Goal: Transaction & Acquisition: Download file/media

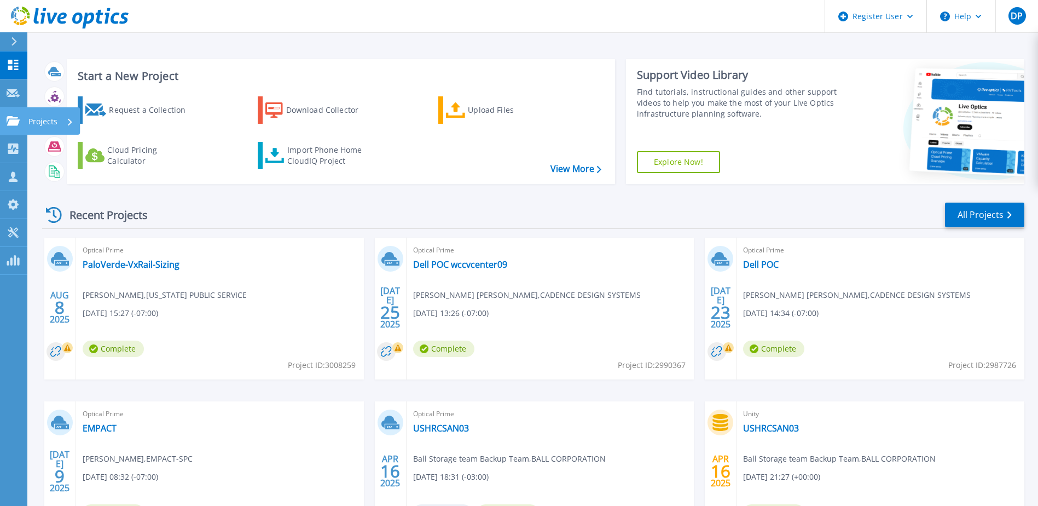
click at [14, 124] on icon at bounding box center [13, 120] width 13 height 9
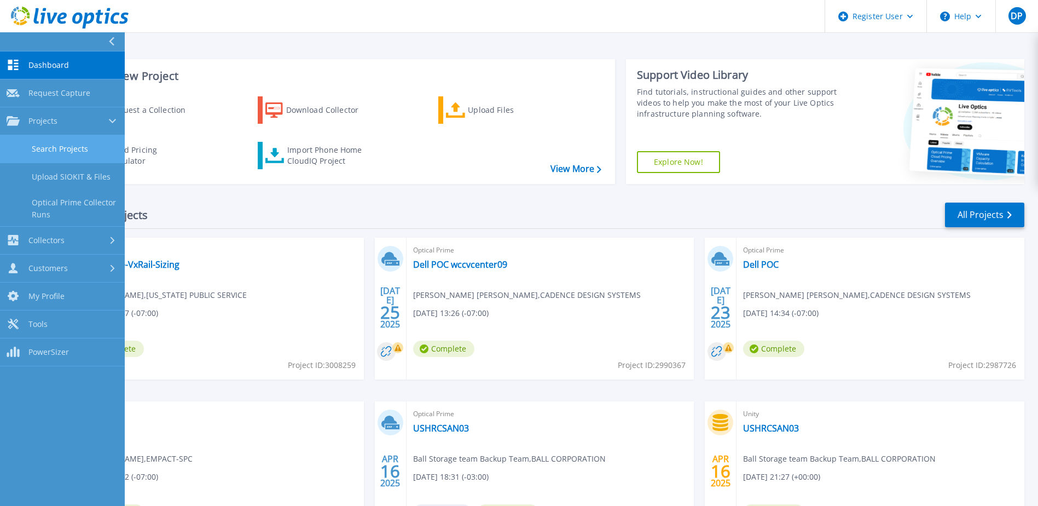
click at [42, 152] on link "Search Projects" at bounding box center [62, 149] width 125 height 28
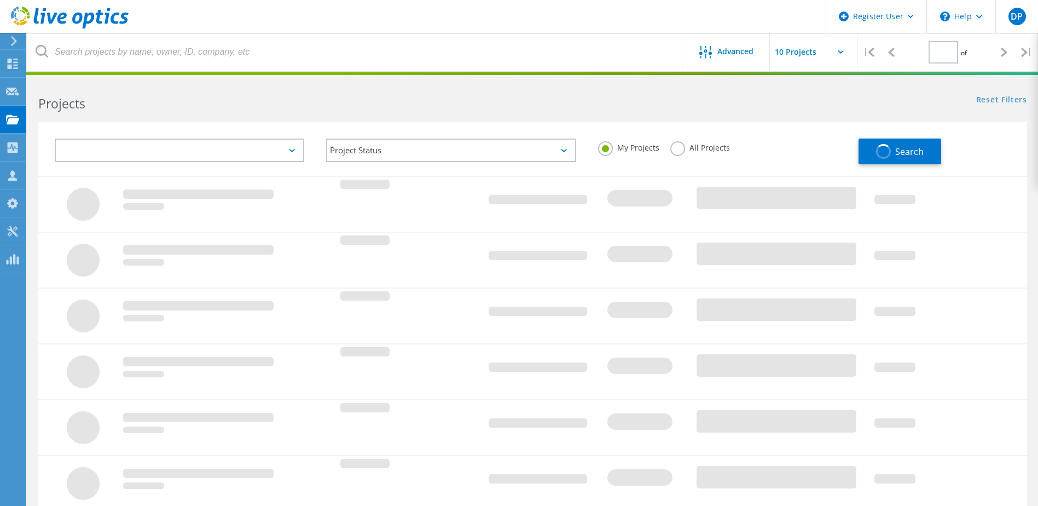
type input "1"
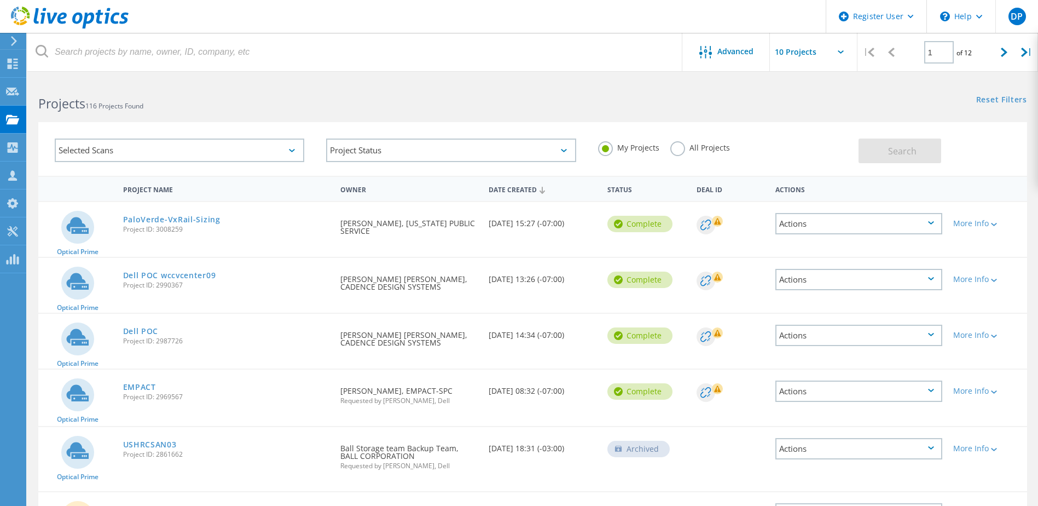
click at [676, 149] on label "All Projects" at bounding box center [701, 146] width 60 height 10
click at [0, 0] on input "All Projects" at bounding box center [0, 0] width 0 height 0
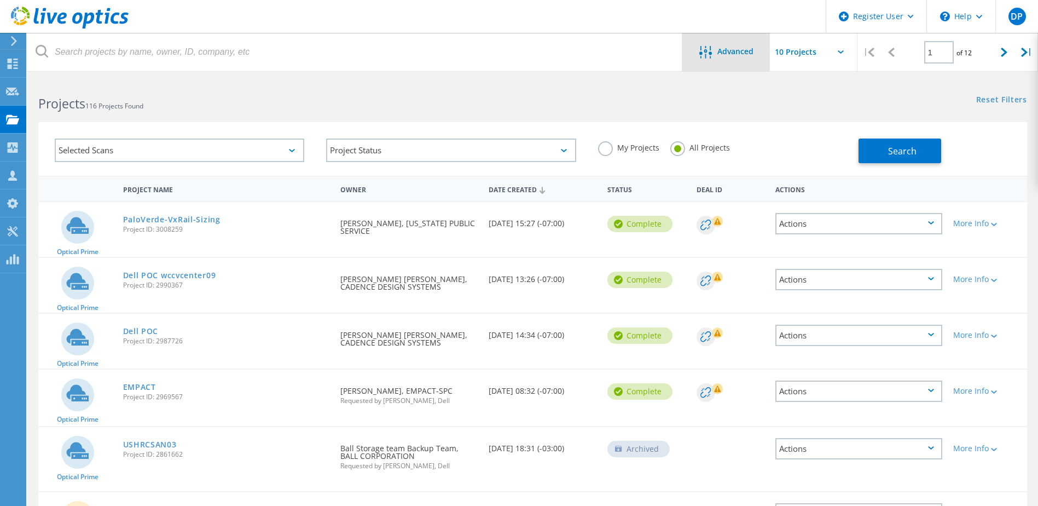
click at [731, 54] on span "Advanced" at bounding box center [736, 52] width 36 height 8
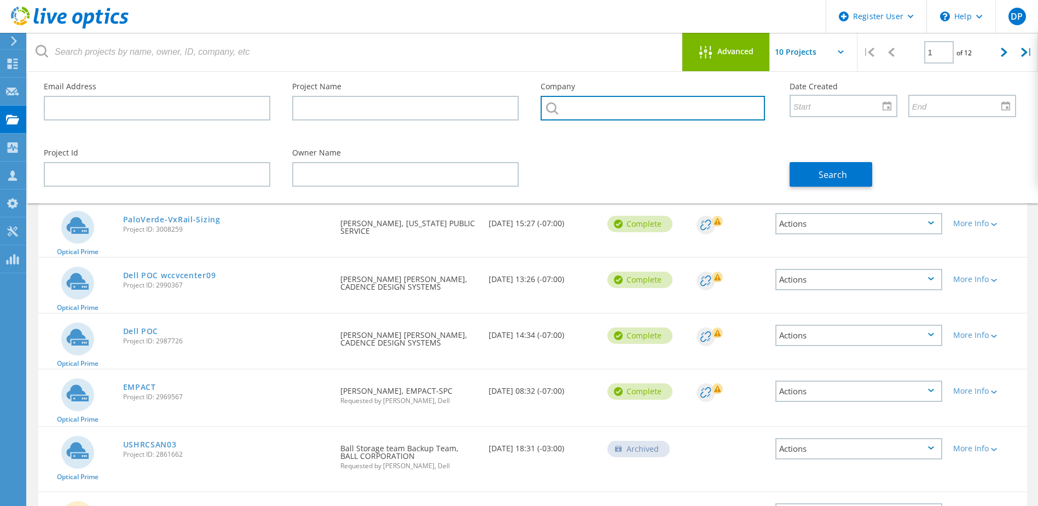
click at [603, 108] on input "text" at bounding box center [653, 108] width 224 height 25
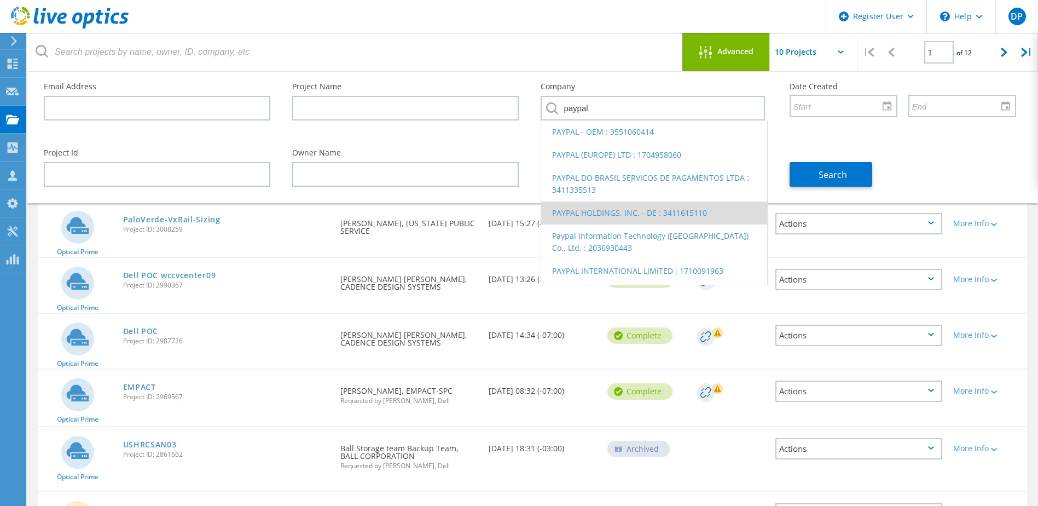
click at [624, 210] on li "PAYPAL HOLDINGS, INC. - DE : 3411615110" at bounding box center [654, 212] width 226 height 23
type input "PAYPAL HOLDINGS, INC. - DE : 3411615110"
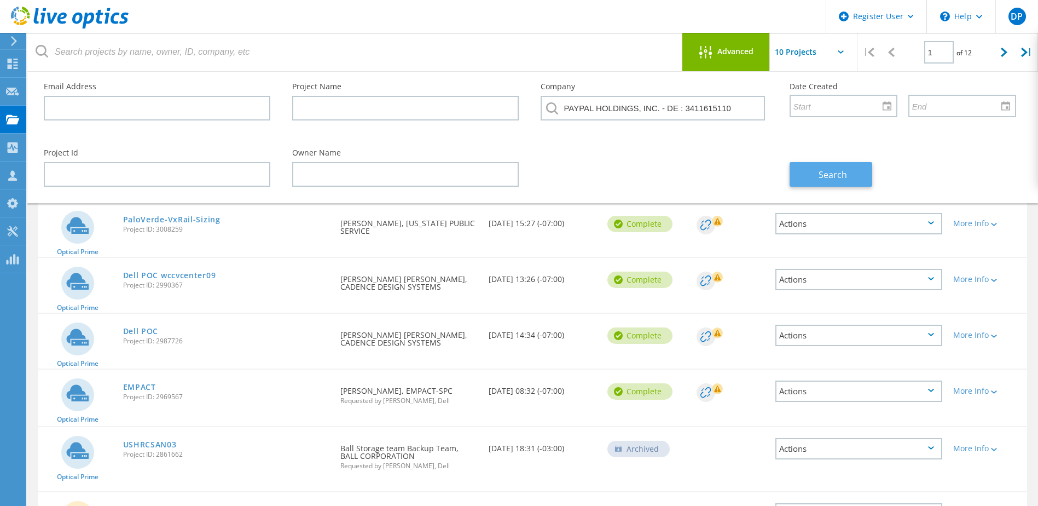
click at [827, 175] on span "Search" at bounding box center [833, 175] width 28 height 12
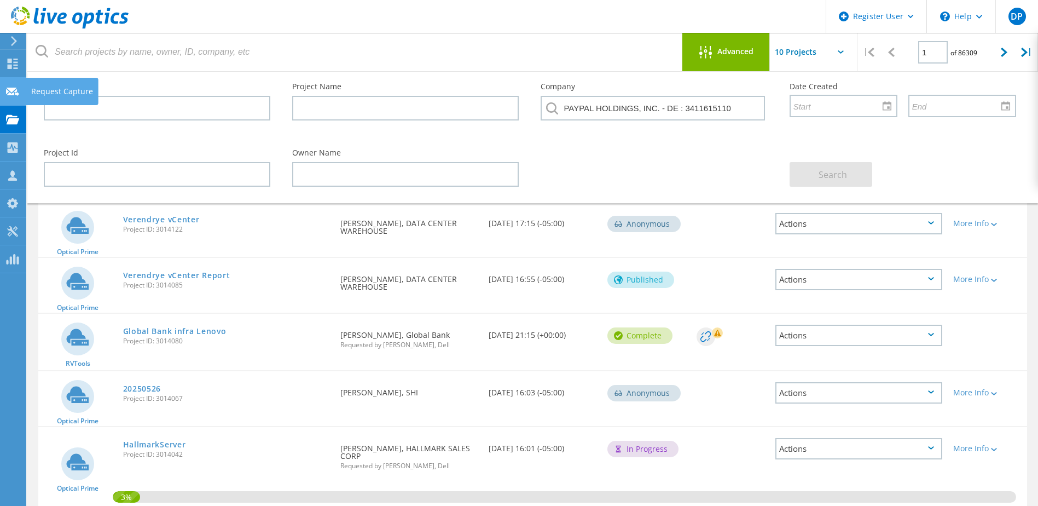
click at [16, 87] on icon at bounding box center [12, 91] width 13 height 10
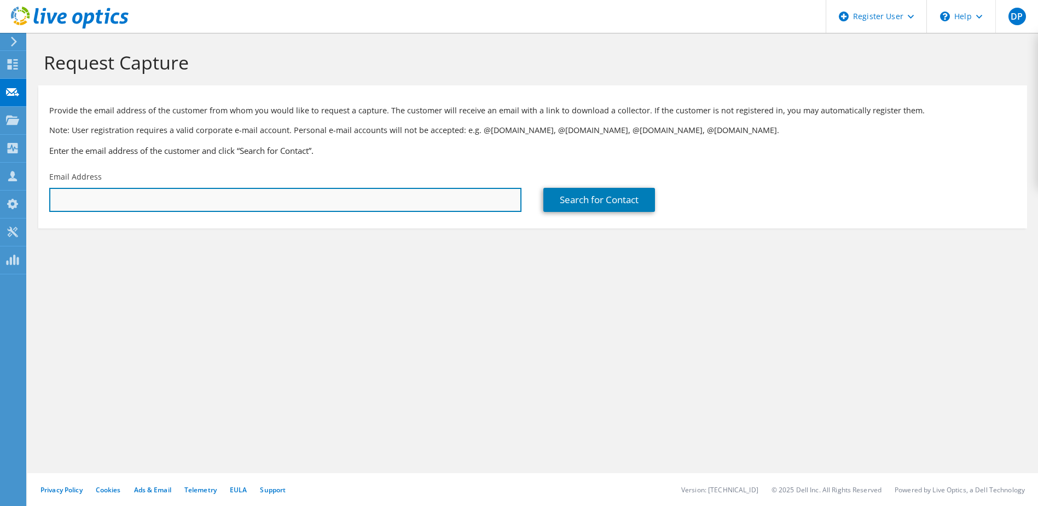
click at [253, 189] on input "text" at bounding box center [285, 200] width 472 height 24
type input "[PERSON_NAME][EMAIL_ADDRESS][PERSON_NAME][DOMAIN_NAME]"
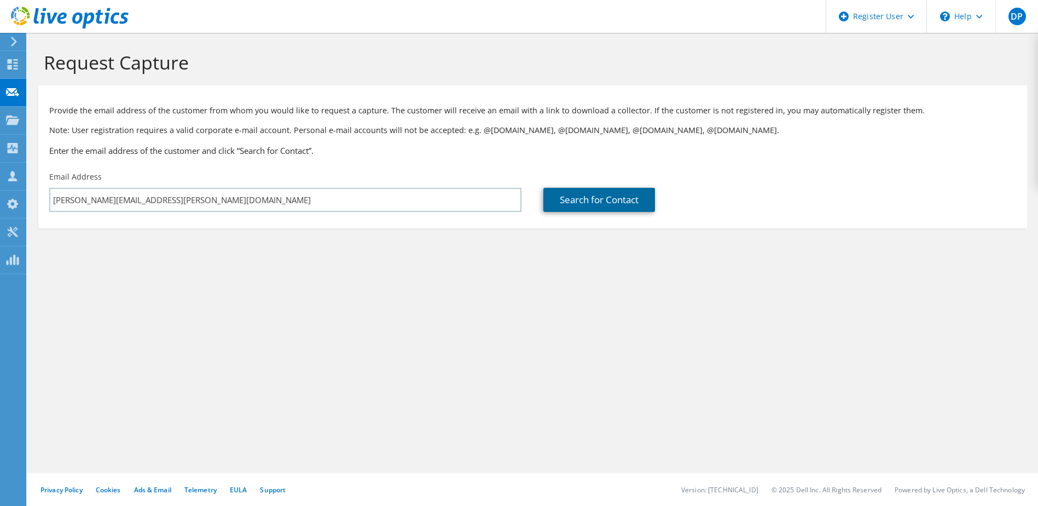
click at [610, 199] on link "Search for Contact" at bounding box center [600, 200] width 112 height 24
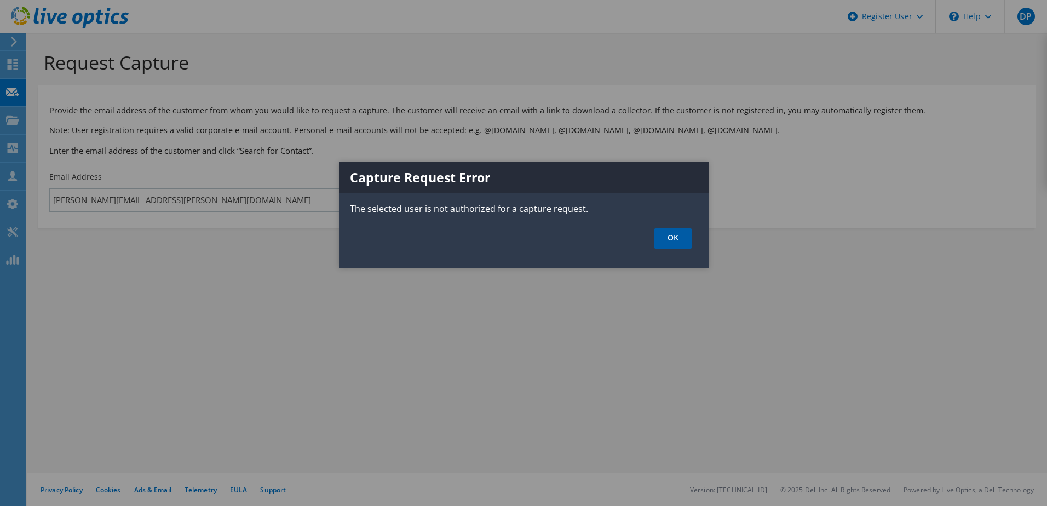
click at [671, 233] on link "OK" at bounding box center [673, 238] width 38 height 20
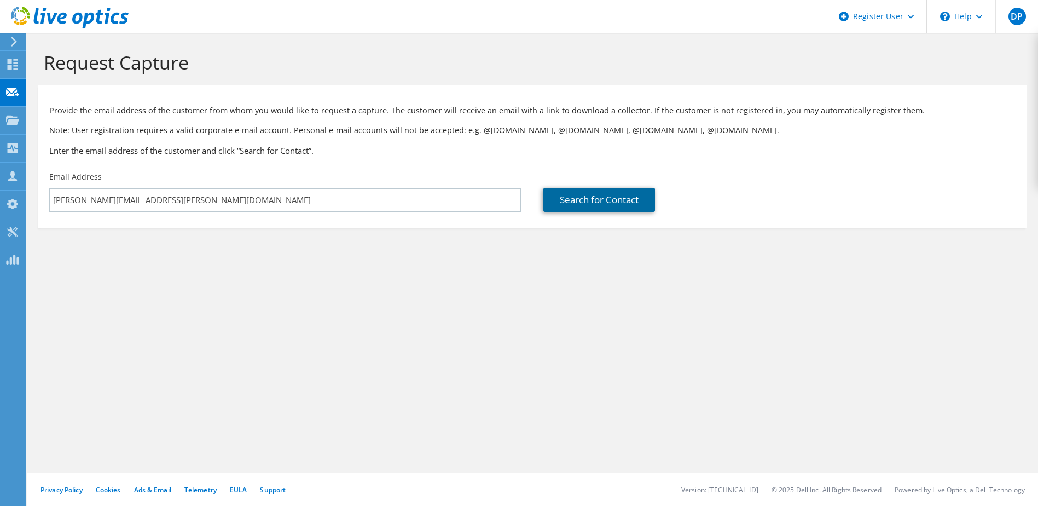
click at [562, 203] on link "Search for Contact" at bounding box center [600, 200] width 112 height 24
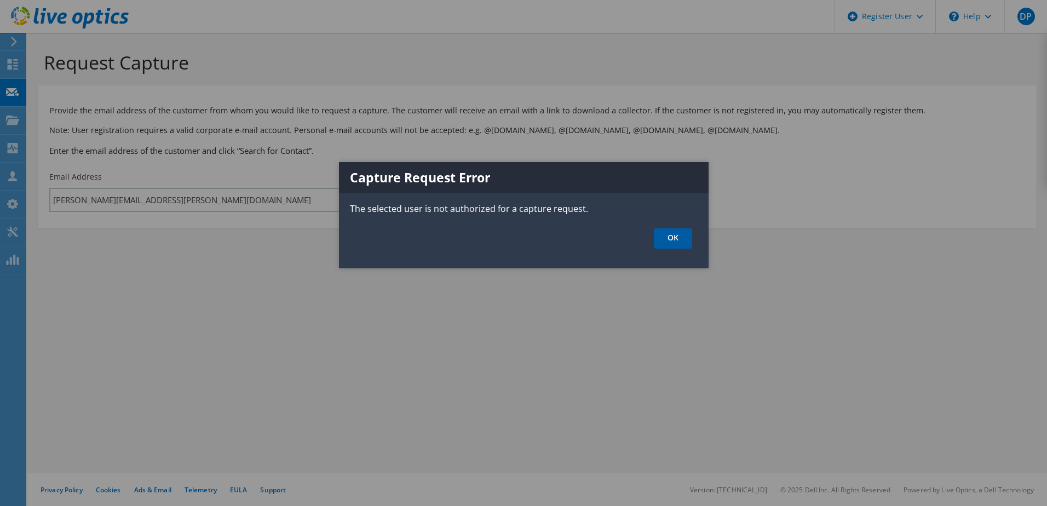
click at [674, 237] on link "OK" at bounding box center [673, 238] width 38 height 20
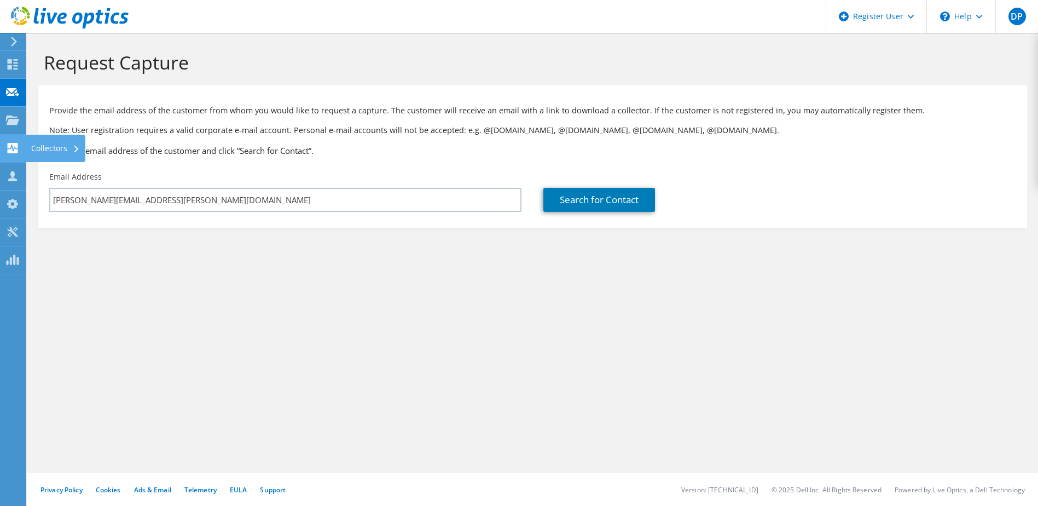
click at [14, 150] on icon at bounding box center [12, 148] width 13 height 10
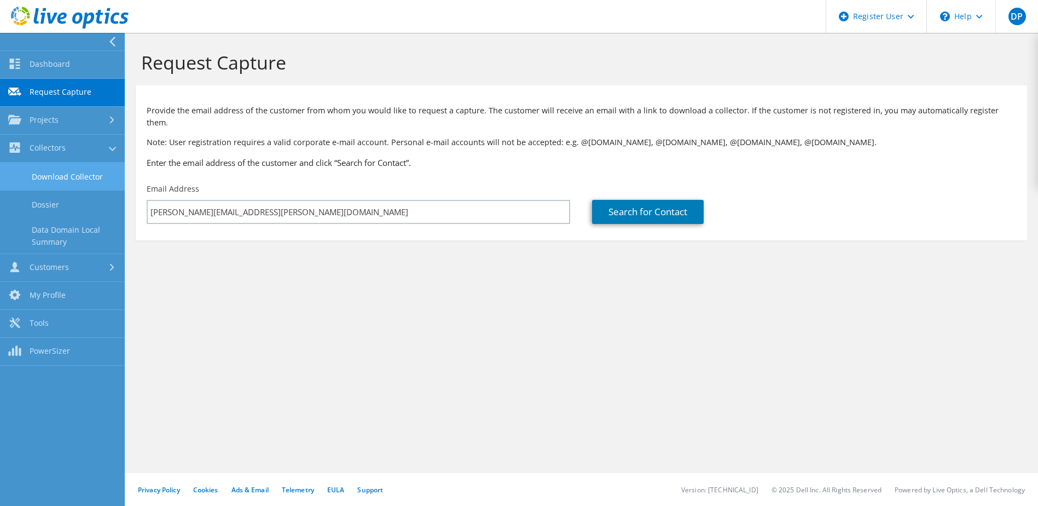
click at [57, 174] on link "Download Collector" at bounding box center [62, 177] width 125 height 28
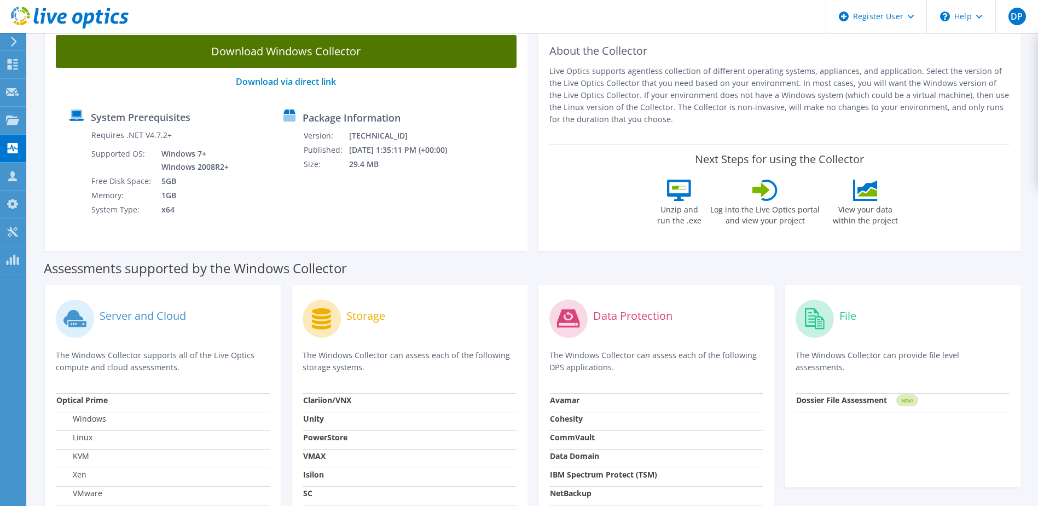
scroll to position [55, 0]
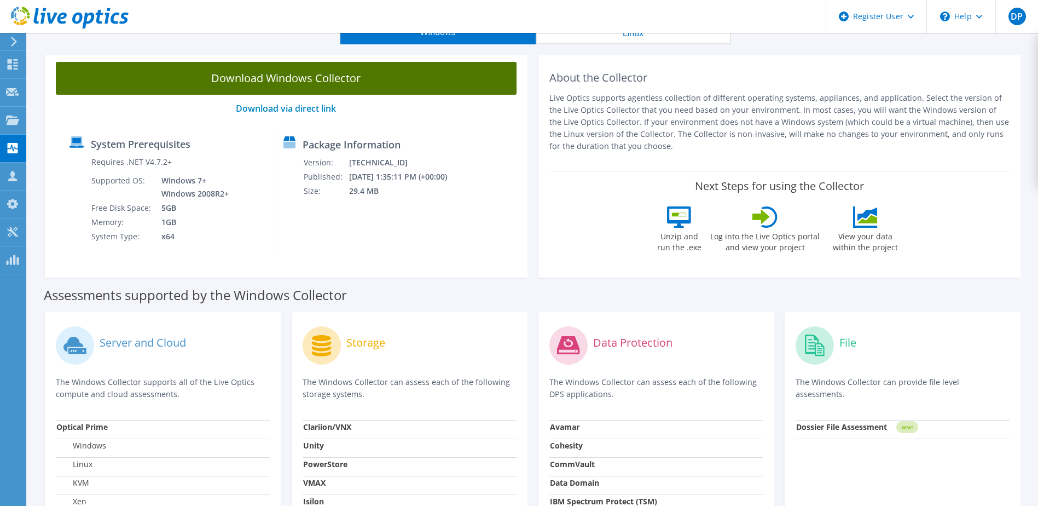
click at [328, 74] on link "Download Windows Collector" at bounding box center [286, 78] width 461 height 33
